Goal: Complete application form: Complete application form

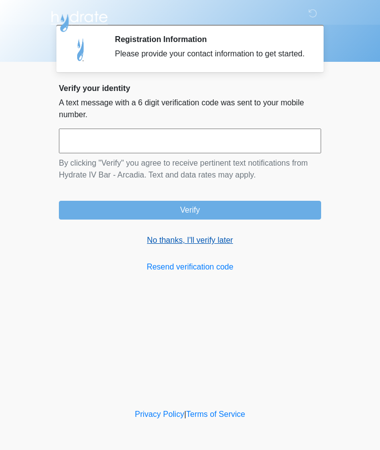
click at [215, 246] on link "No thanks, I'll verify later" at bounding box center [190, 240] width 262 height 12
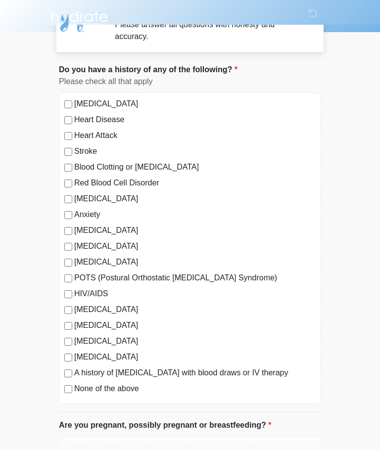
scroll to position [27, 0]
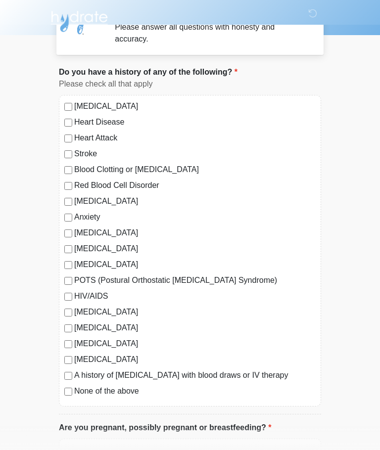
click at [100, 393] on label "None of the above" at bounding box center [194, 391] width 241 height 12
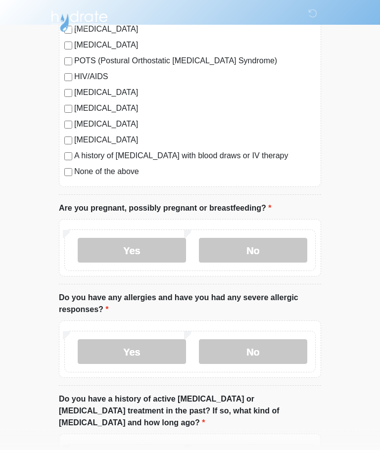
scroll to position [247, 0]
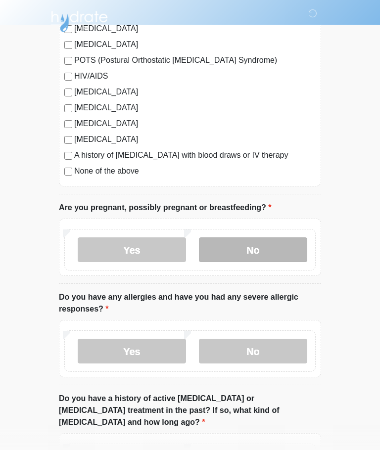
click at [276, 250] on label "No" at bounding box center [253, 249] width 108 height 25
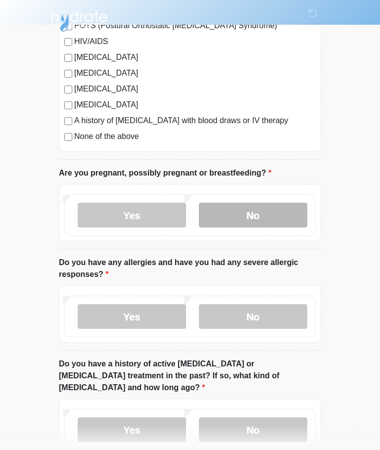
scroll to position [323, 0]
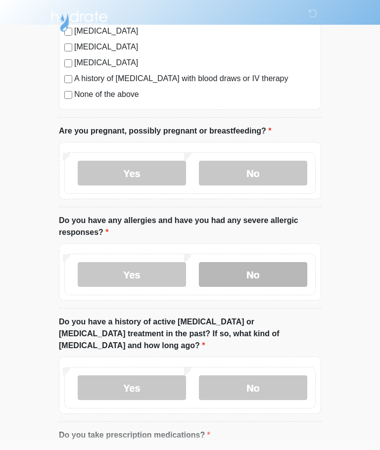
click at [275, 272] on label "No" at bounding box center [253, 275] width 108 height 25
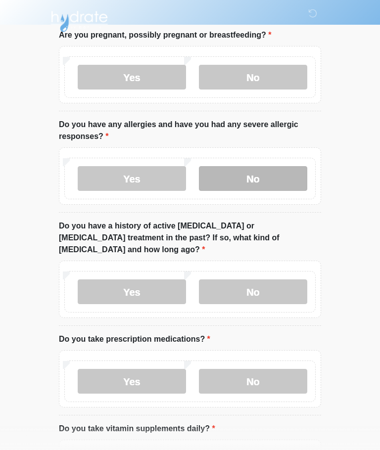
scroll to position [420, 0]
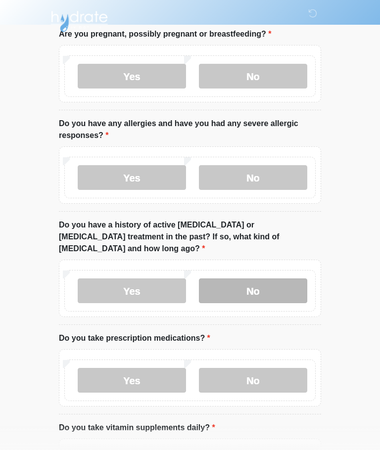
click at [275, 280] on label "No" at bounding box center [253, 290] width 108 height 25
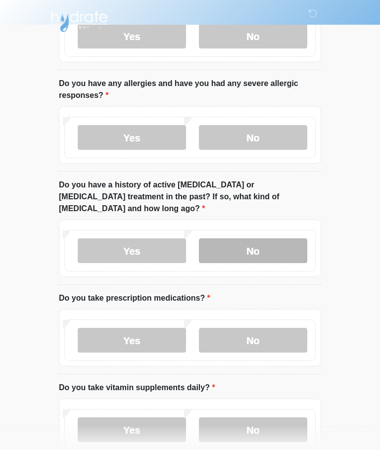
scroll to position [507, 0]
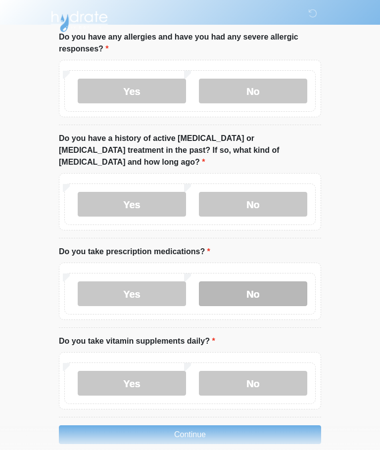
click at [273, 281] on label "No" at bounding box center [253, 293] width 108 height 25
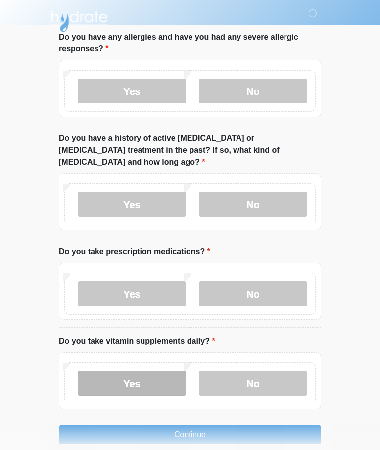
click at [156, 374] on label "Yes" at bounding box center [132, 383] width 108 height 25
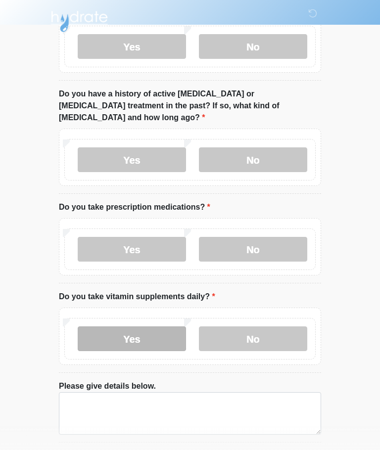
scroll to position [577, 0]
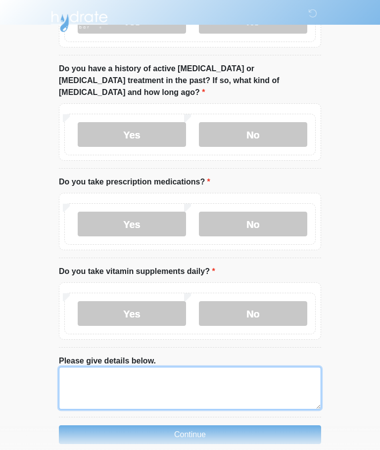
click at [164, 367] on textarea "Please give details below." at bounding box center [190, 388] width 262 height 43
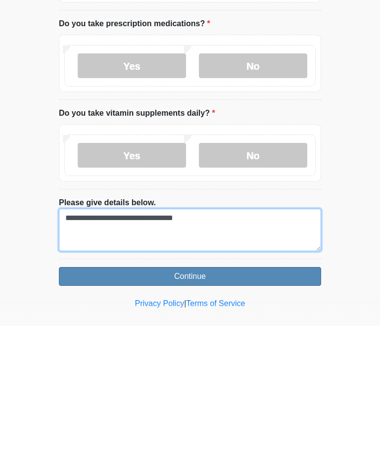
type textarea "**********"
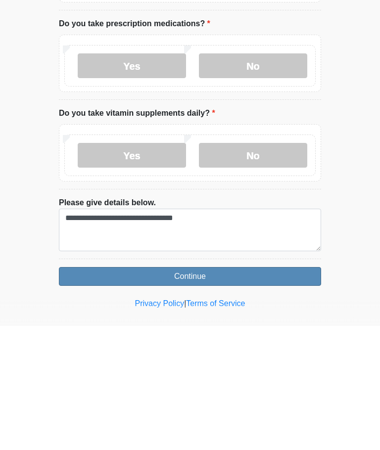
click at [266, 391] on button "Continue" at bounding box center [190, 400] width 262 height 19
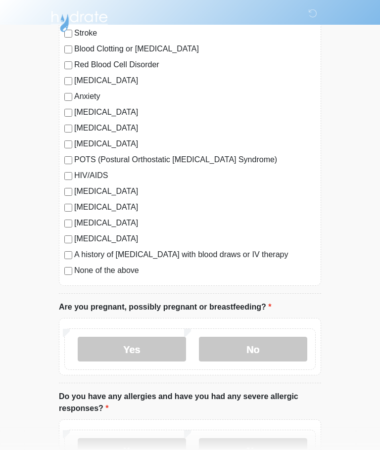
scroll to position [0, 0]
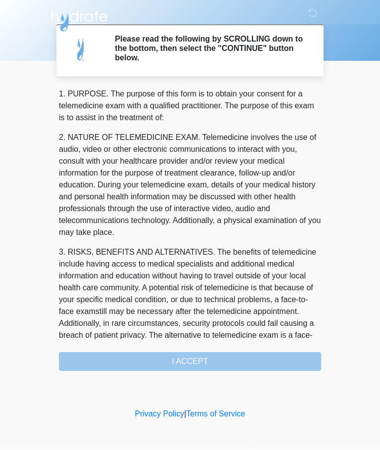
click at [237, 358] on div "1. PURPOSE. The purpose of this form is to obtain your consent for a telemedici…" at bounding box center [190, 230] width 262 height 283
click at [240, 361] on div "1. PURPOSE. The purpose of this form is to obtain your consent for a telemedici…" at bounding box center [190, 230] width 262 height 283
click at [216, 358] on div "1. PURPOSE. The purpose of this form is to obtain your consent for a telemedici…" at bounding box center [190, 230] width 262 height 283
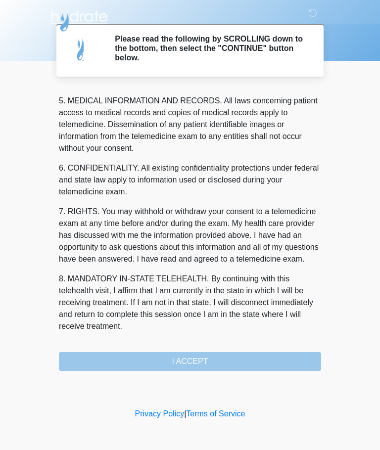
click at [210, 359] on button "I ACCEPT" at bounding box center [190, 362] width 262 height 19
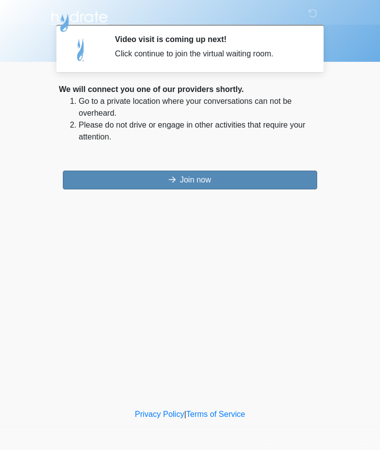
click at [222, 177] on button "Join now" at bounding box center [190, 180] width 254 height 19
